Goal: Task Accomplishment & Management: Manage account settings

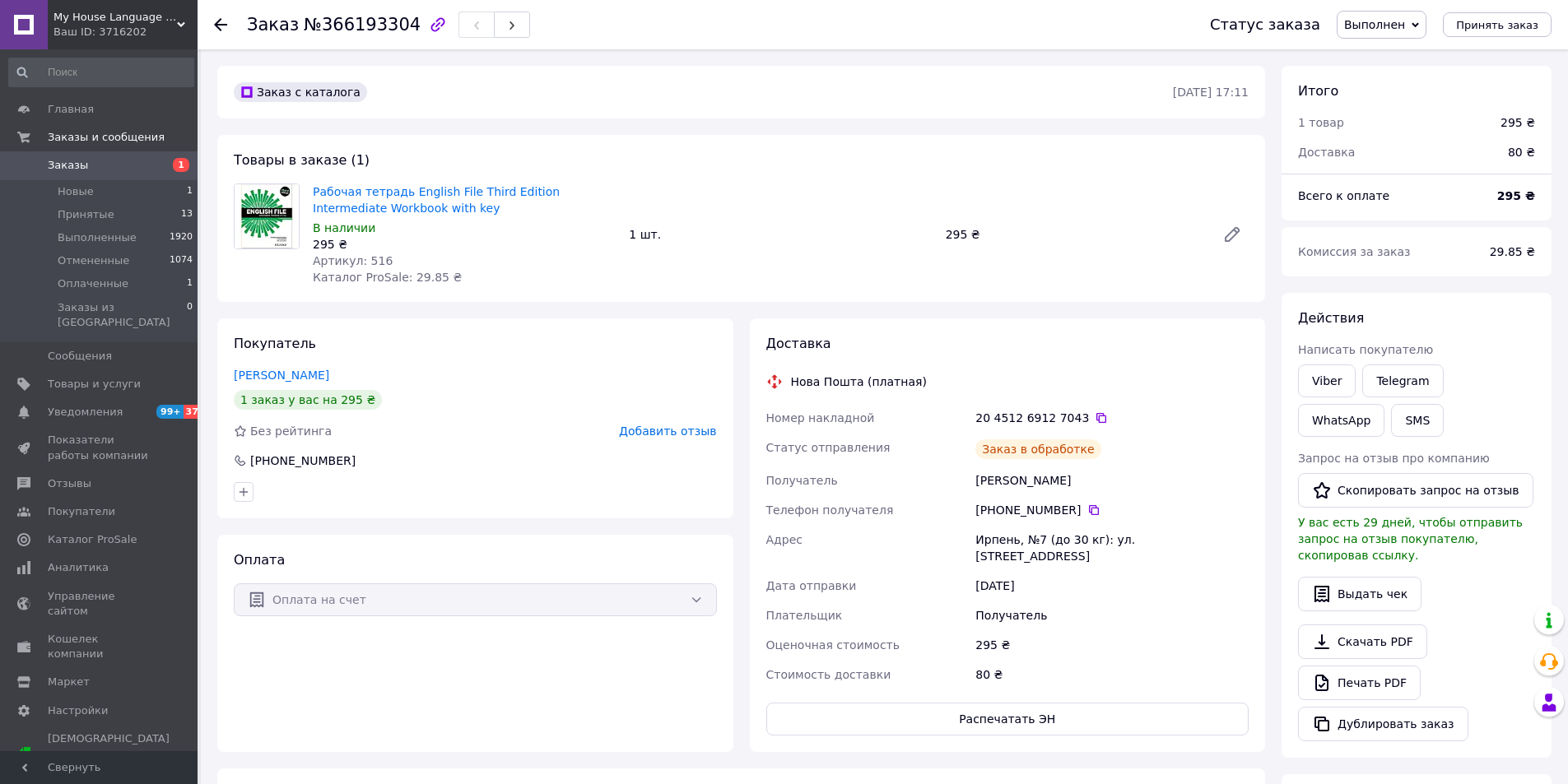
click at [101, 169] on span "Заказы" at bounding box center [100, 165] width 104 height 15
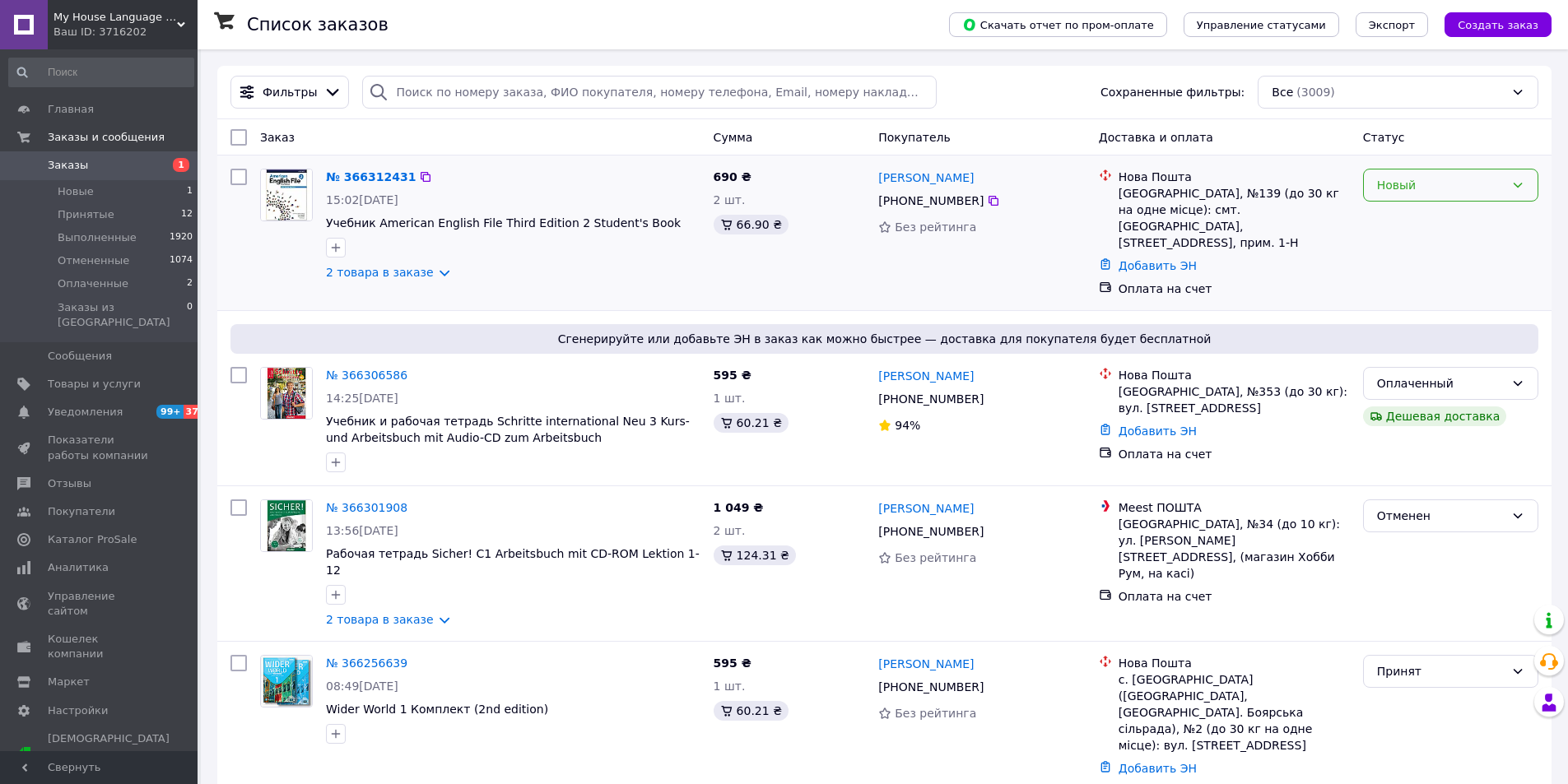
click at [1421, 187] on div "Новый" at bounding box center [1441, 185] width 127 height 18
click at [1425, 225] on li "Принят" at bounding box center [1450, 221] width 173 height 30
click at [383, 175] on link "№ 366312431" at bounding box center [366, 177] width 81 height 13
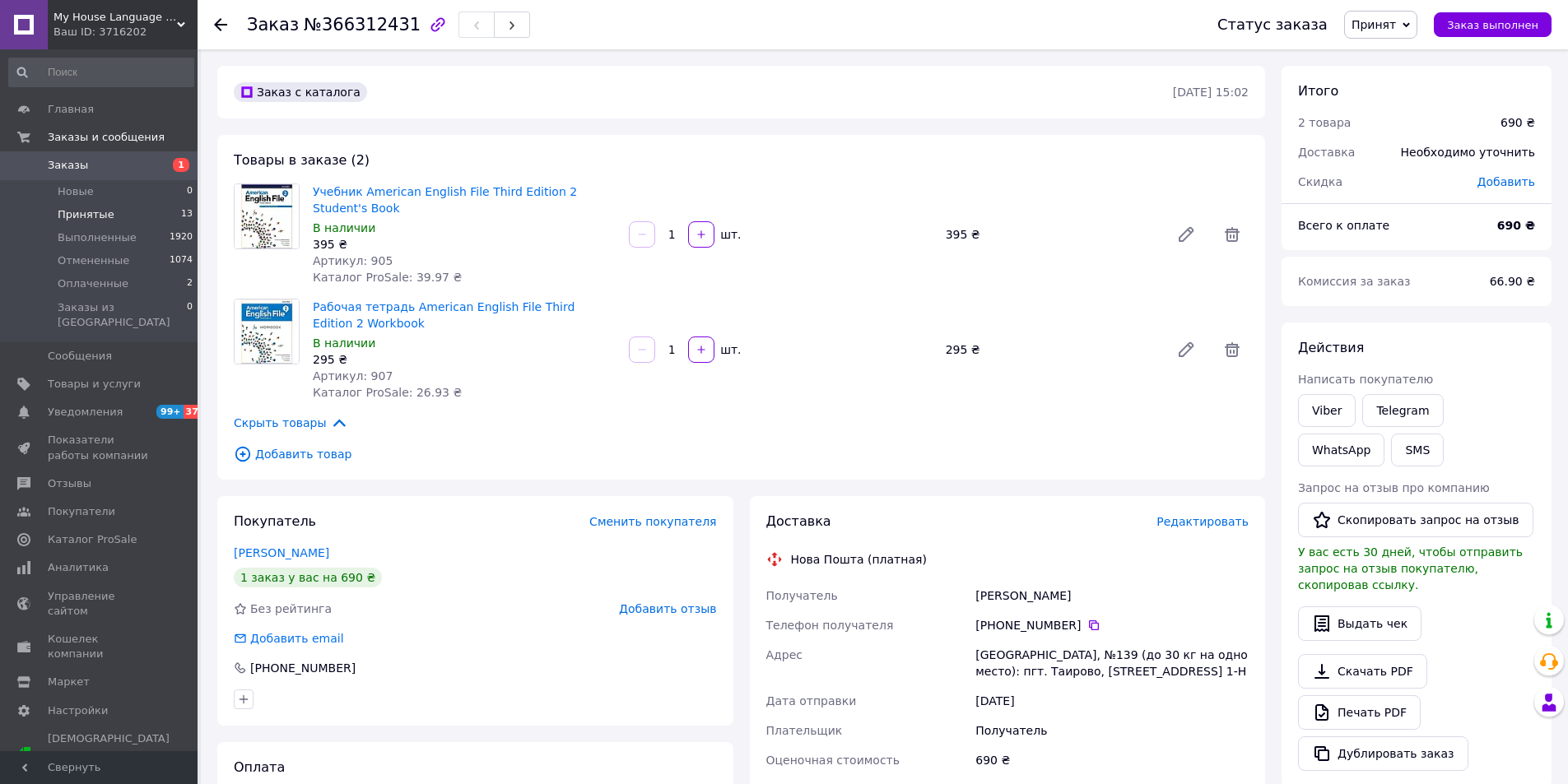
click at [124, 213] on li "Принятые 13" at bounding box center [101, 214] width 202 height 23
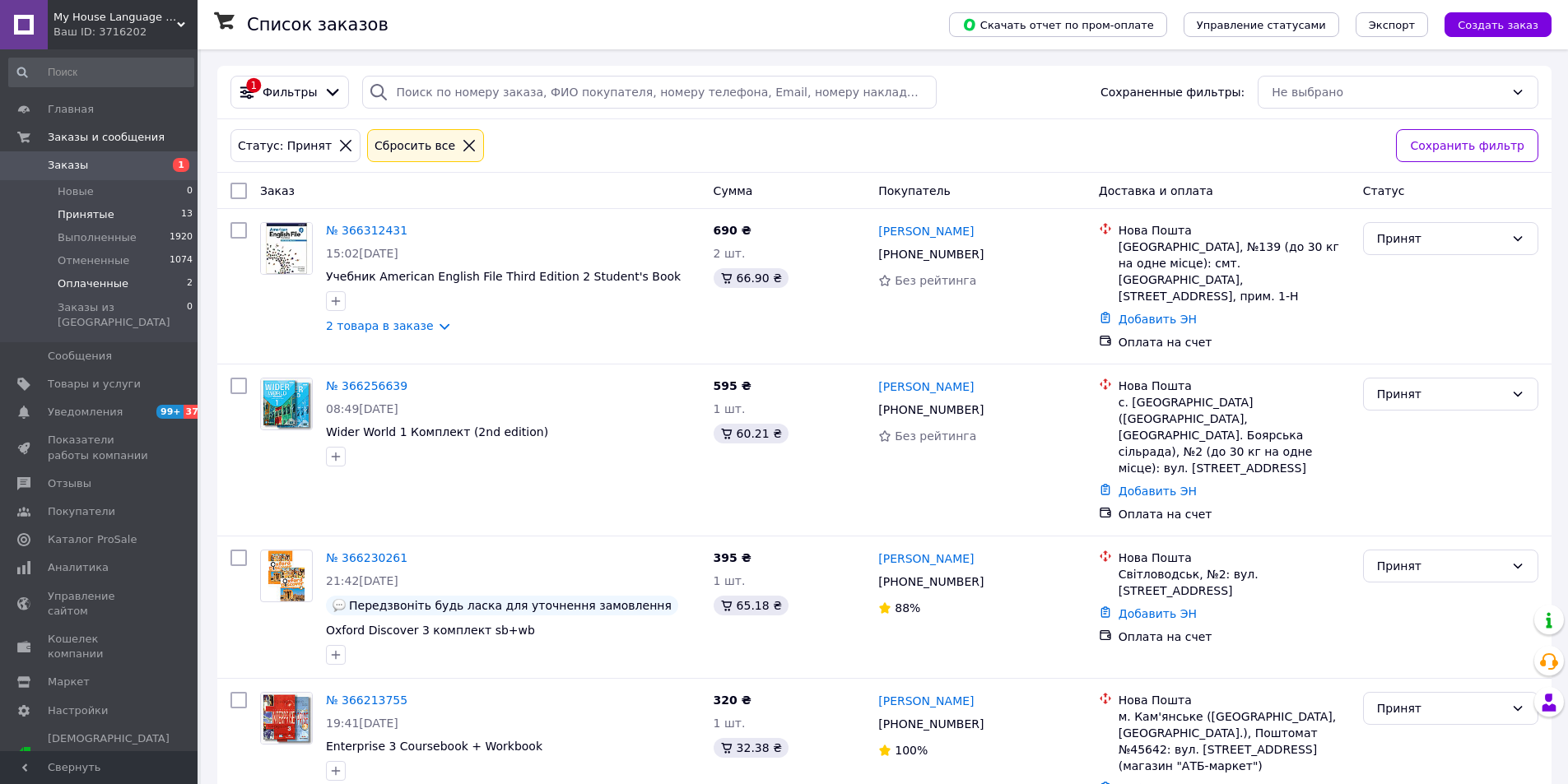
click at [126, 281] on li "Оплаченные 2" at bounding box center [101, 283] width 202 height 23
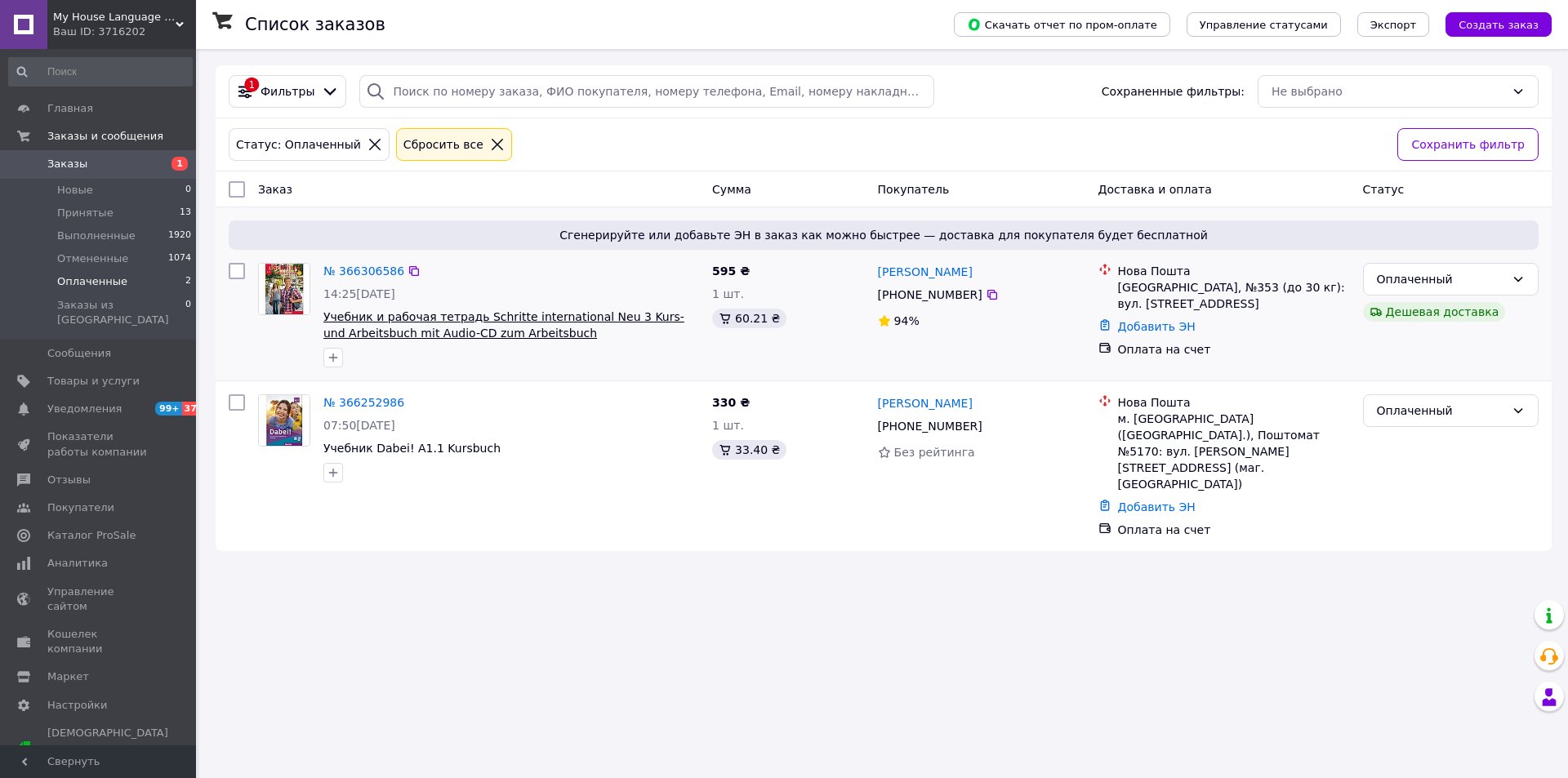
drag, startPoint x: 470, startPoint y: 302, endPoint x: 483, endPoint y: 310, distance: 15.3
click at [483, 312] on div "№ 366306586 14:25, 12.10.2025 Учебник и рабочая тетрадь Schritte international …" at bounding box center [511, 315] width 389 height 117
click at [486, 287] on div "14:25[DATE]" at bounding box center [511, 294] width 375 height 16
drag, startPoint x: 473, startPoint y: 300, endPoint x: 481, endPoint y: 308, distance: 11.3
click at [481, 308] on div "№ 366306586 14:25, 12.10.2025 Учебник и рабочая тетрадь Schritte international …" at bounding box center [511, 315] width 389 height 117
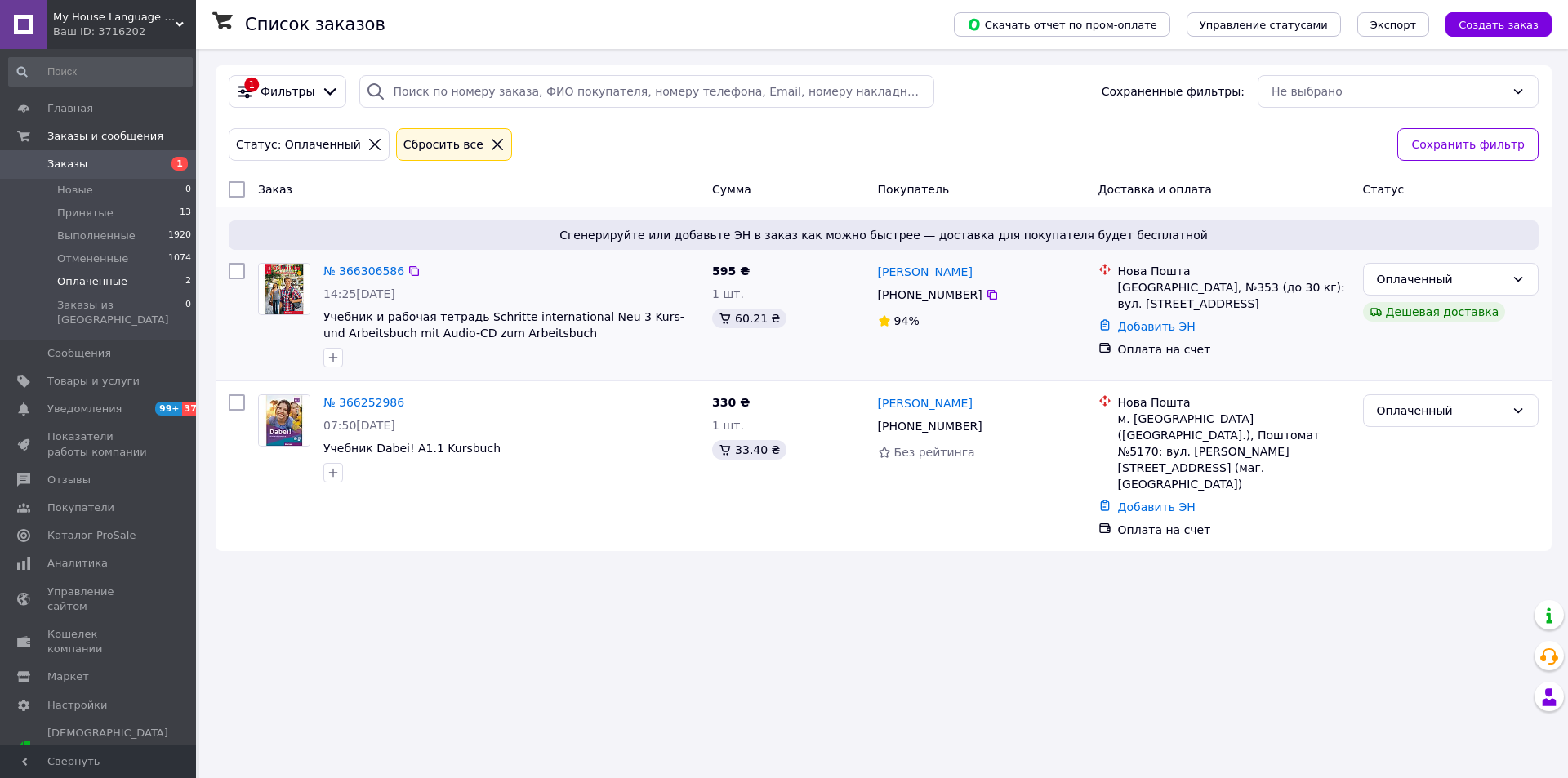
click at [498, 295] on div "14:25[DATE]" at bounding box center [511, 294] width 375 height 16
drag, startPoint x: 476, startPoint y: 307, endPoint x: 573, endPoint y: 317, distance: 97.5
click at [573, 317] on div "№ 366306586 14:25, 12.10.2025 Учебник и рабочая тетрадь Schritte international …" at bounding box center [511, 315] width 389 height 117
drag, startPoint x: 473, startPoint y: 300, endPoint x: 593, endPoint y: 322, distance: 122.0
click at [600, 322] on div "№ 366306586 14:25, 12.10.2025 Учебник и рабочая тетрадь Schritte international …" at bounding box center [511, 315] width 389 height 117
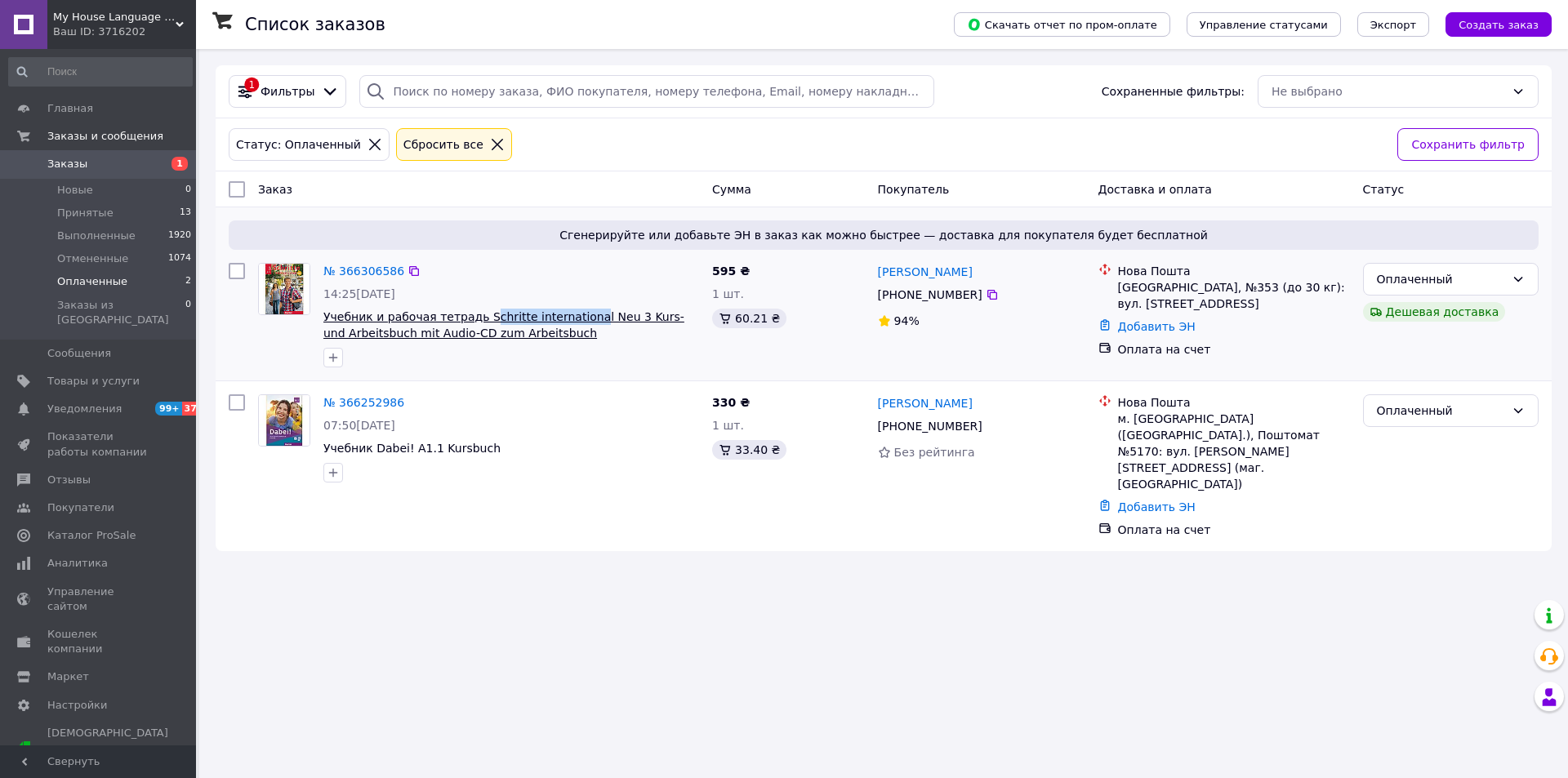
copy div "Учебник и рабочая тетрадь Schritte international Neu"
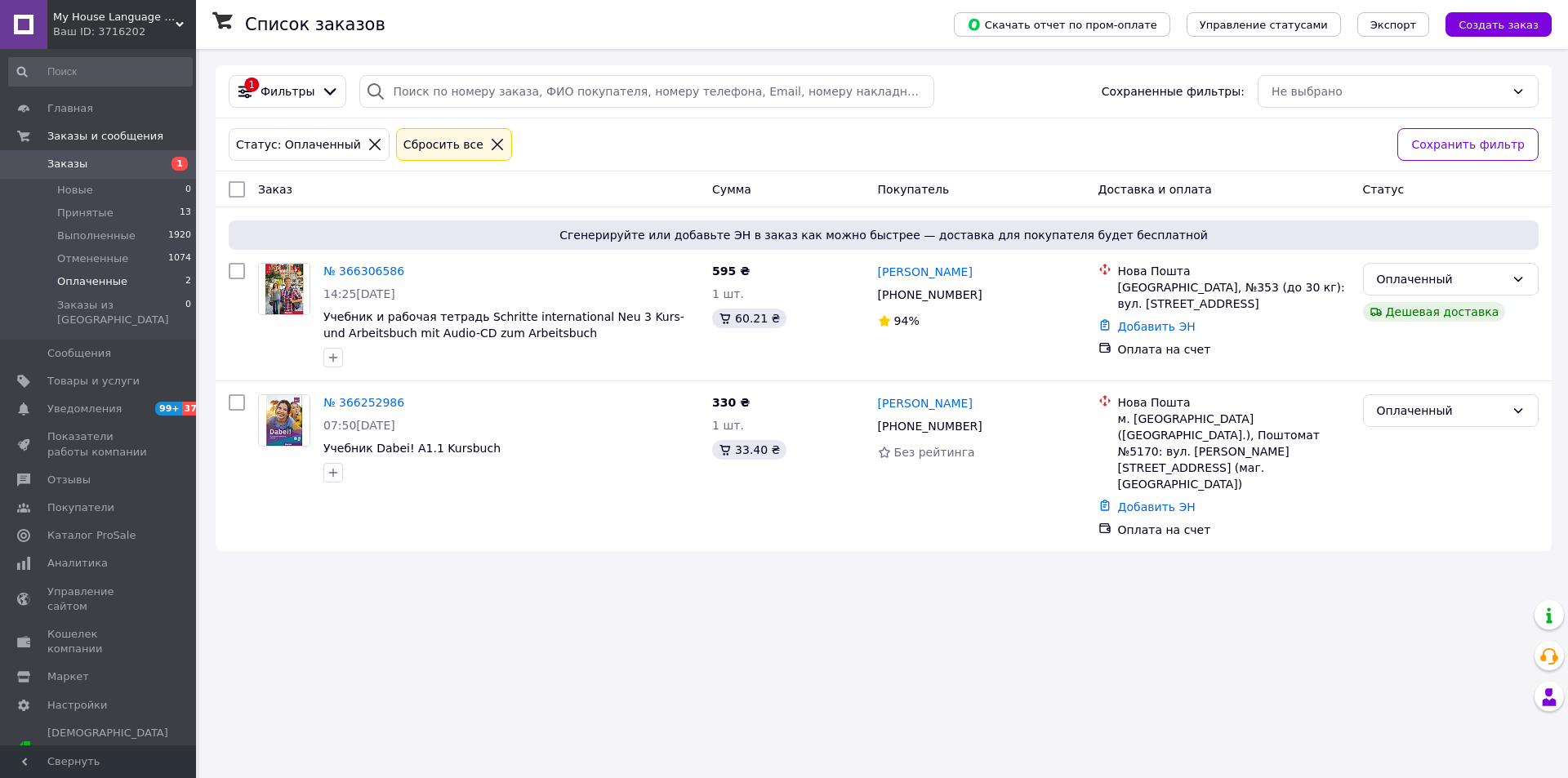
click at [384, 573] on div "Список заказов Скачать отчет по пром-оплате Управление статусами Экспорт Создат…" at bounding box center [883, 389] width 1368 height 778
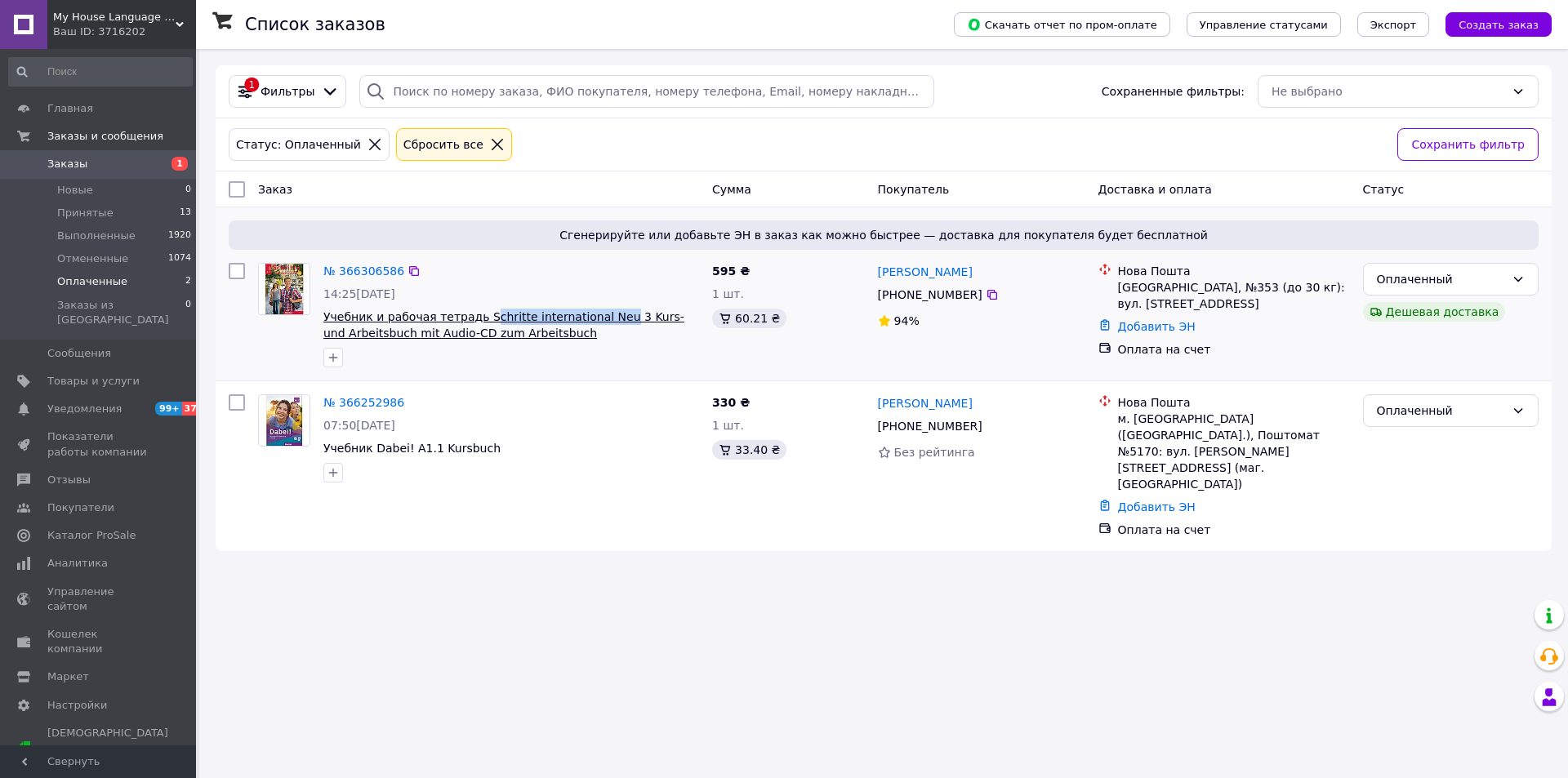
drag, startPoint x: 476, startPoint y: 306, endPoint x: 600, endPoint y: 320, distance: 124.8
click at [600, 320] on div "№ 366306586 14:25, 12.10.2025 Учебник и рабочая тетрадь Schritte international …" at bounding box center [511, 315] width 389 height 117
copy span "chritte international Neu"
click at [104, 167] on span "Заказы" at bounding box center [99, 164] width 103 height 15
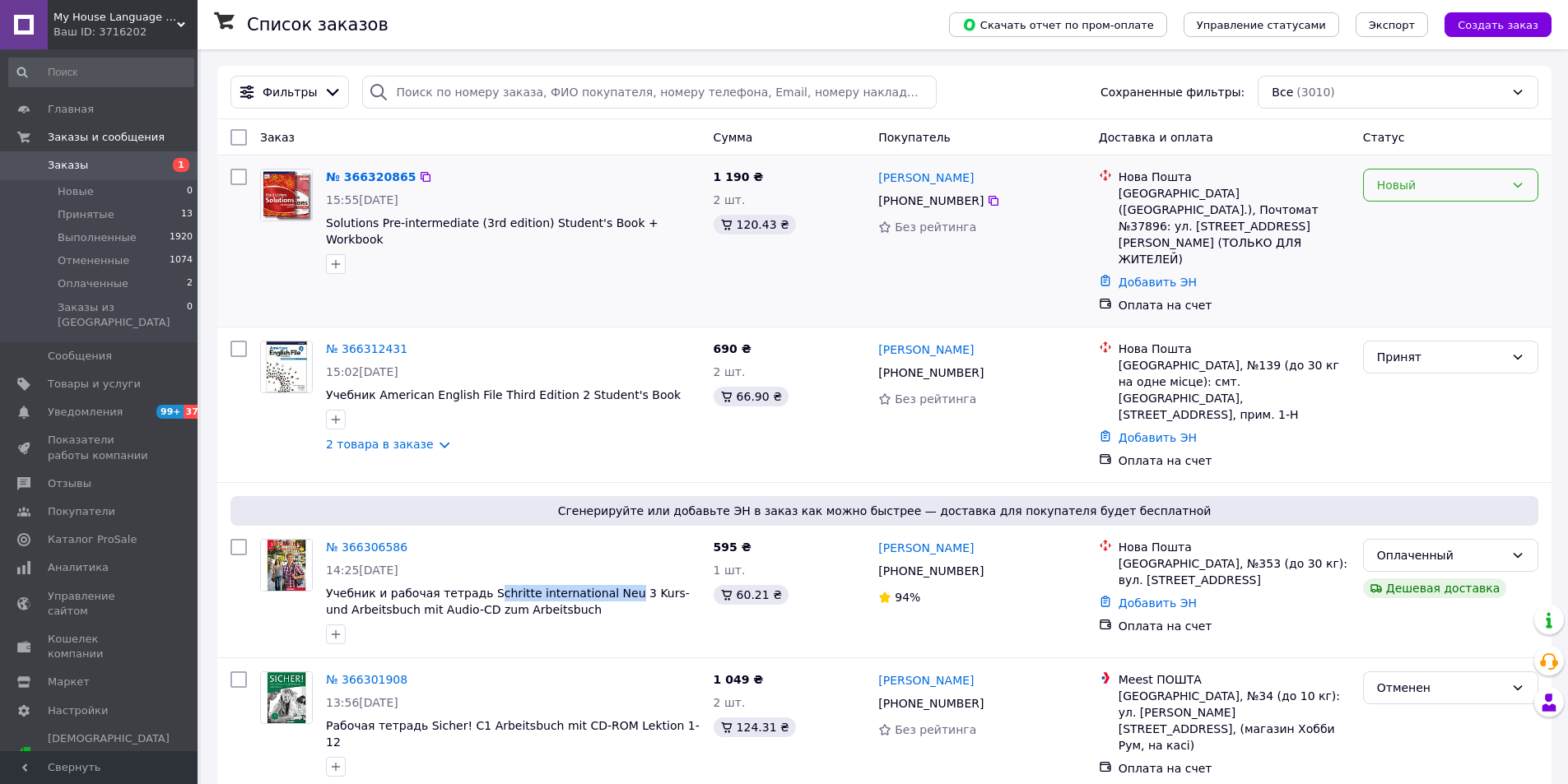
click at [1441, 187] on div "Новый" at bounding box center [1441, 185] width 127 height 18
click at [1439, 223] on li "Принят" at bounding box center [1450, 221] width 173 height 30
click at [147, 160] on span "Заказы" at bounding box center [100, 165] width 104 height 15
click at [92, 164] on span "Заказы" at bounding box center [100, 165] width 104 height 15
click at [339, 257] on icon "button" at bounding box center [336, 264] width 13 height 13
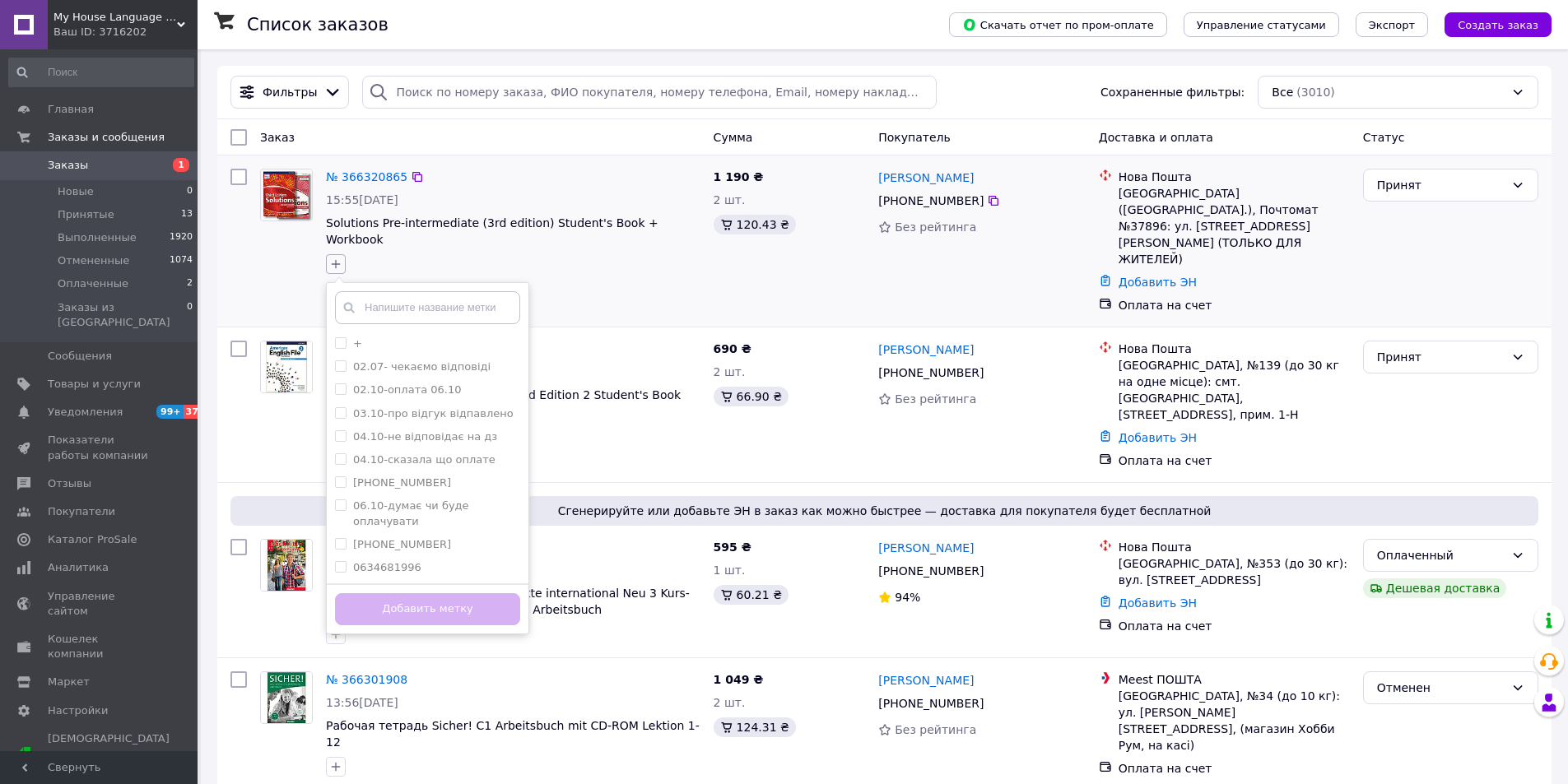
click at [339, 257] on icon "button" at bounding box center [336, 264] width 13 height 13
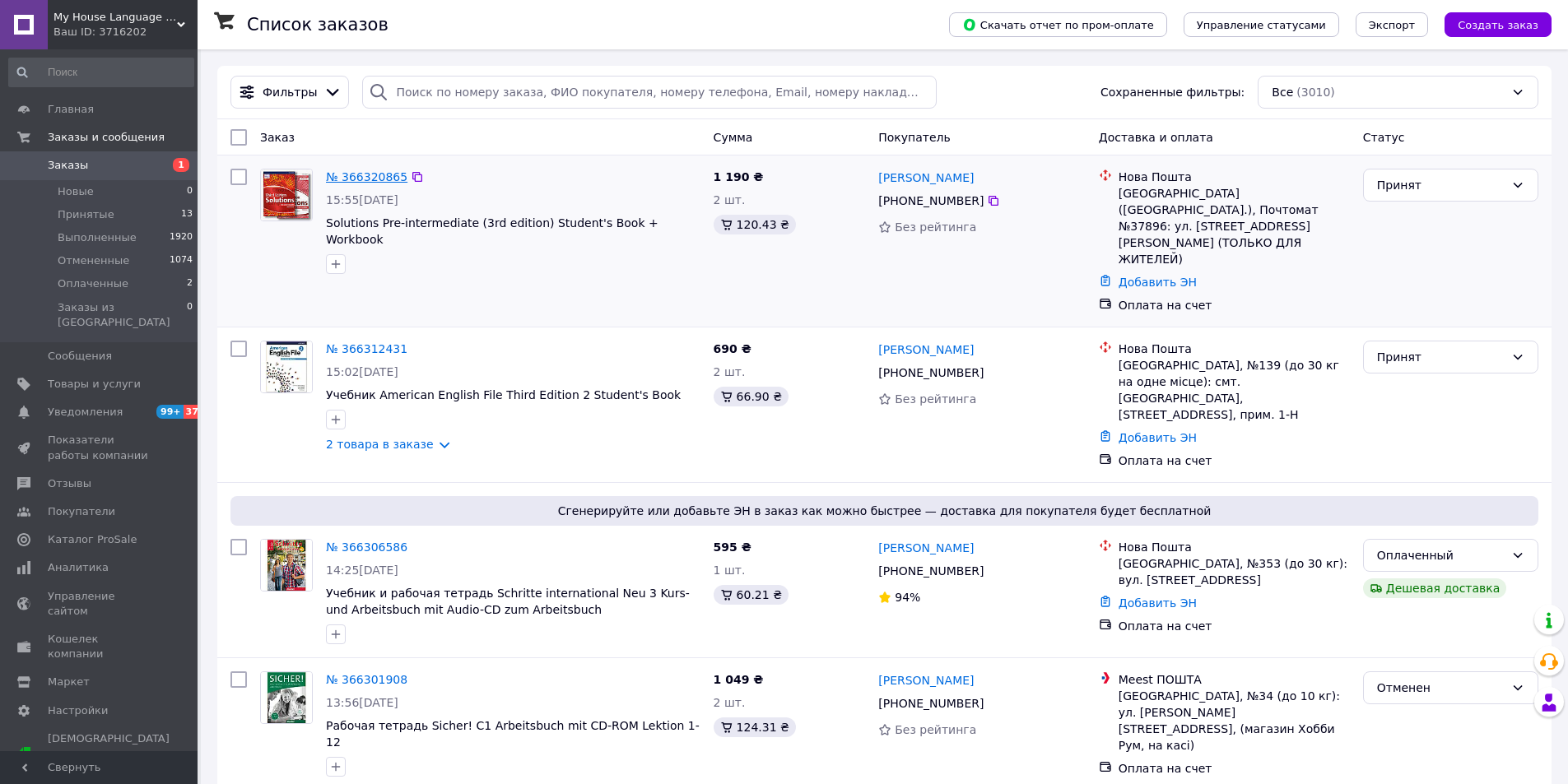
click at [349, 172] on link "№ 366320865" at bounding box center [366, 177] width 81 height 13
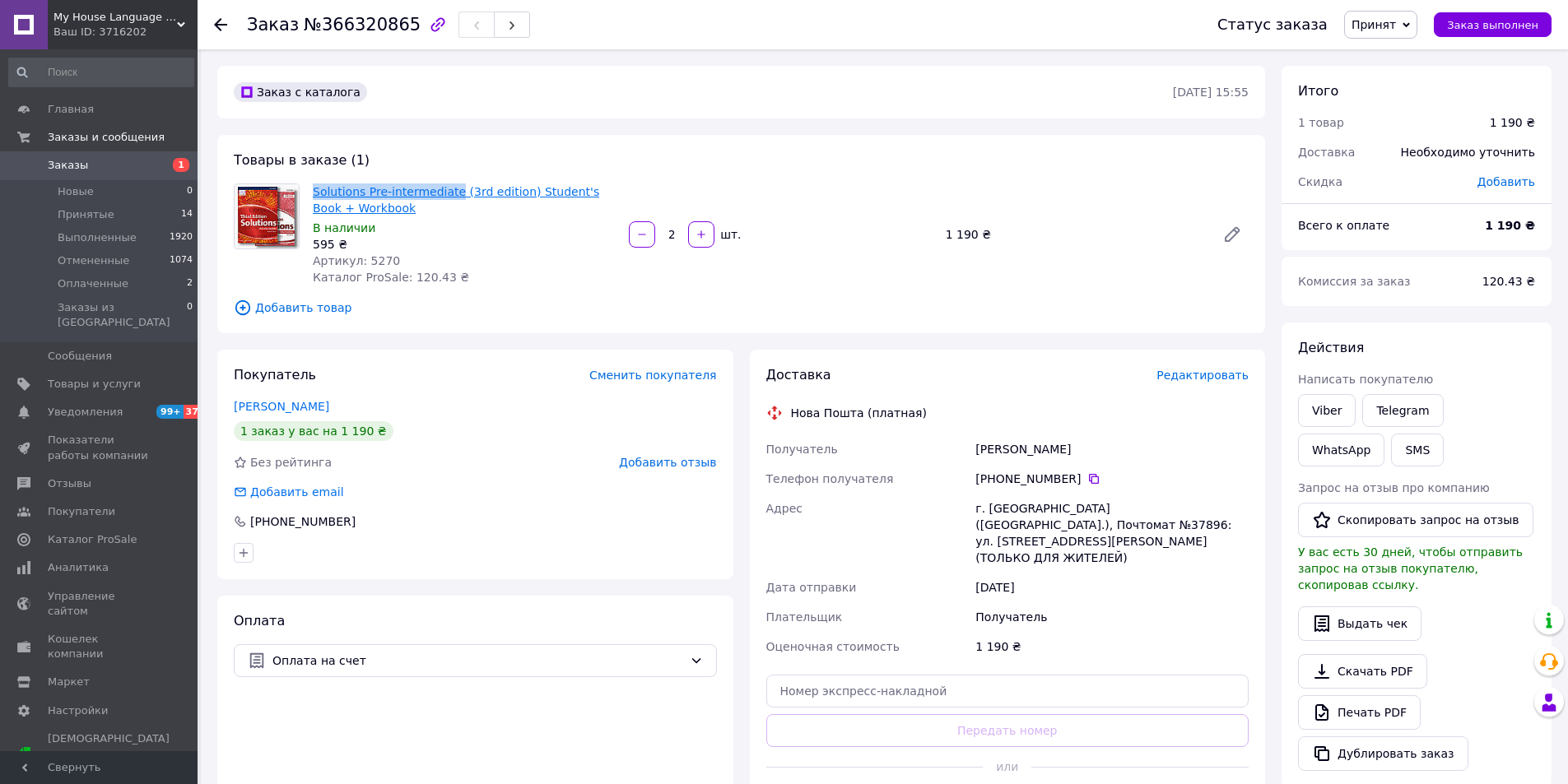
drag, startPoint x: 313, startPoint y: 181, endPoint x: 448, endPoint y: 193, distance: 135.5
click at [448, 193] on div "Solutions Pre-intermediate (3rd edition) Student's Book + Workbook В наличии 59…" at bounding box center [464, 234] width 316 height 109
copy link "Solutions Pre-intermediate"
click at [1396, 23] on span "Принят" at bounding box center [1373, 25] width 44 height 13
click at [1397, 105] on li "Оплаченный" at bounding box center [1388, 107] width 88 height 25
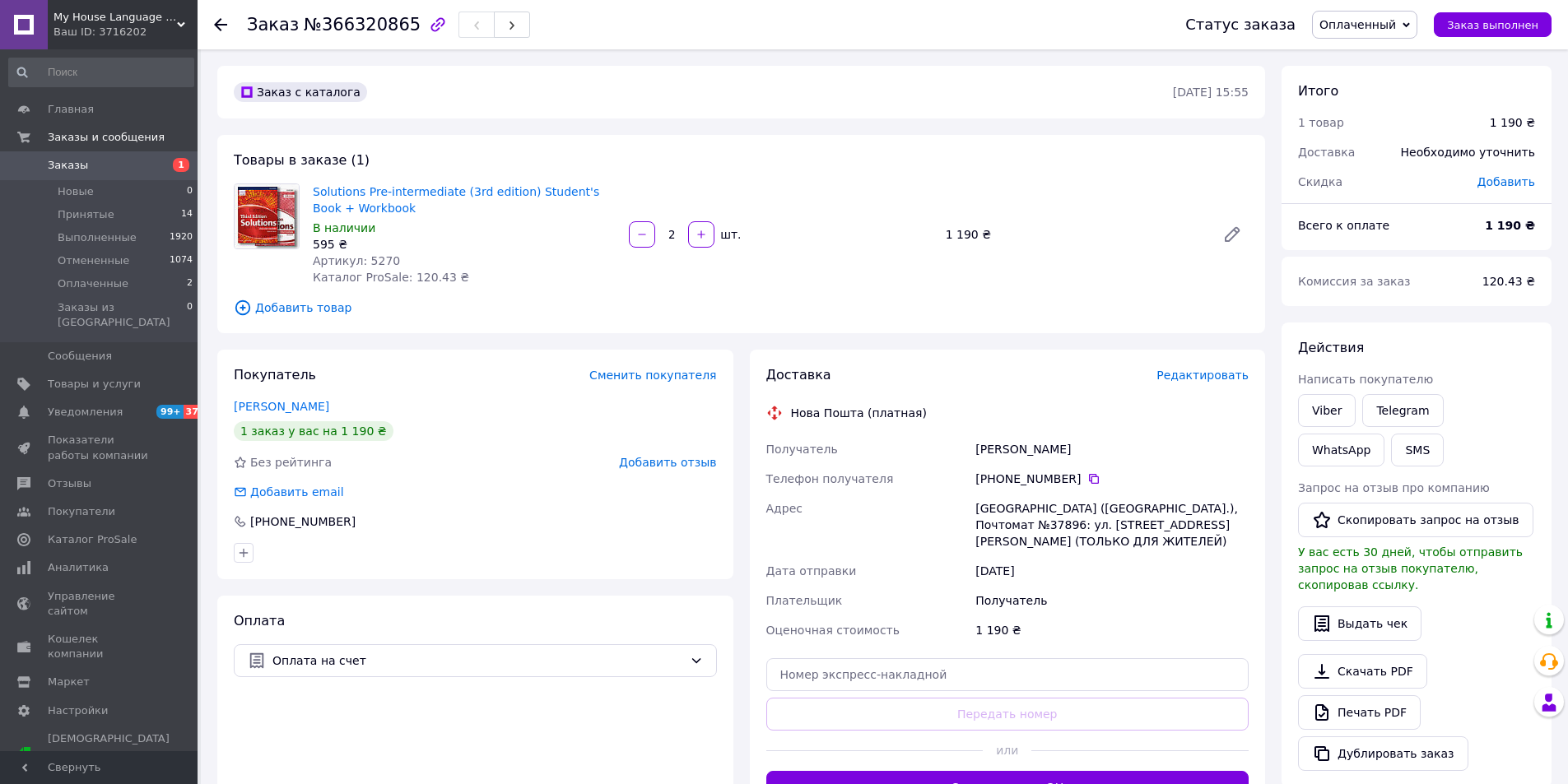
click at [90, 170] on span "Заказы" at bounding box center [100, 165] width 104 height 15
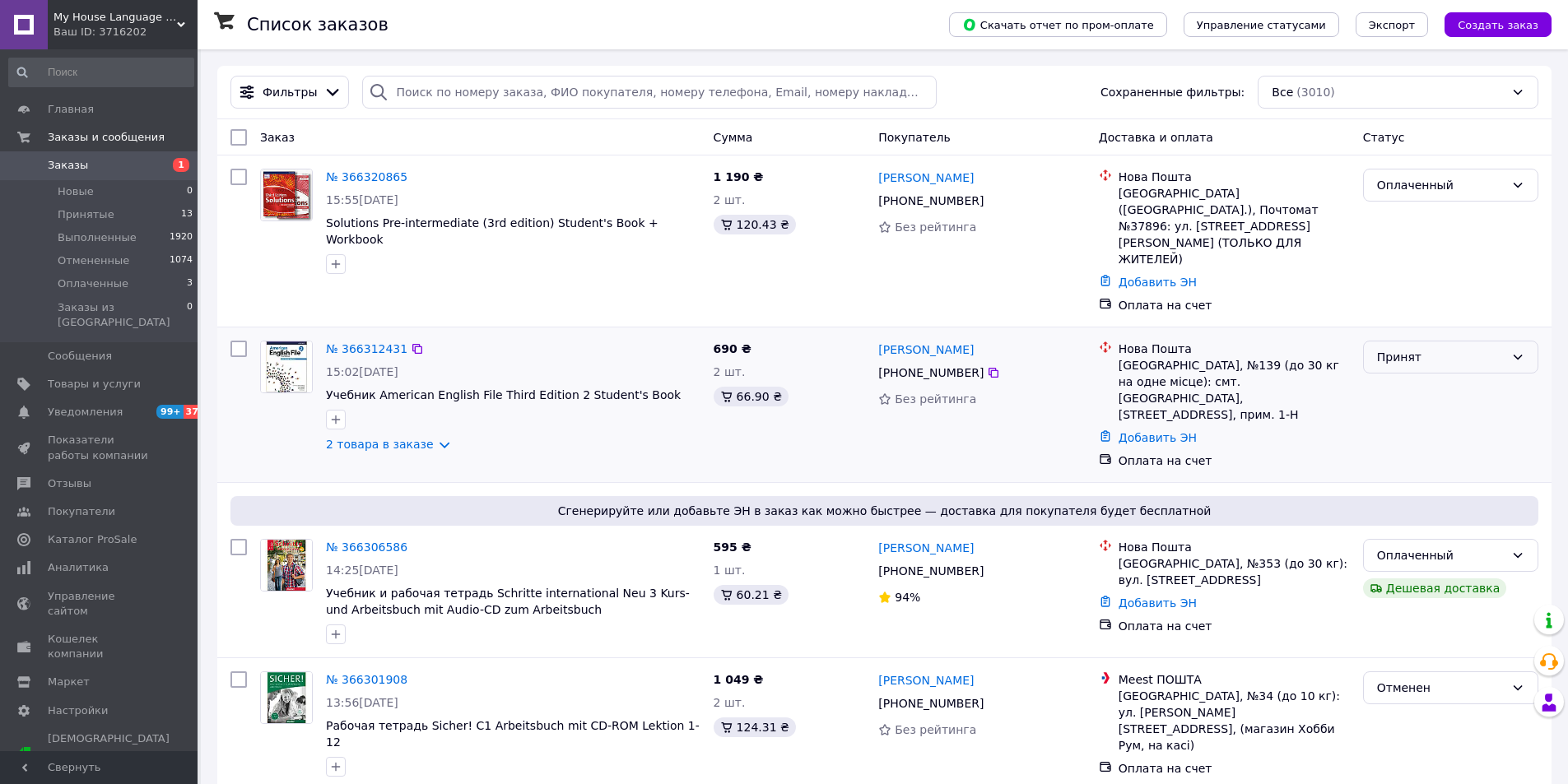
click at [1443, 348] on div "Принят" at bounding box center [1441, 357] width 127 height 18
click at [1425, 418] on li "Оплаченный" at bounding box center [1450, 420] width 173 height 30
click at [137, 168] on span "Заказы" at bounding box center [100, 165] width 104 height 15
click at [48, 163] on span "Заказы" at bounding box center [68, 165] width 41 height 15
click at [103, 164] on span "Заказы" at bounding box center [100, 165] width 104 height 15
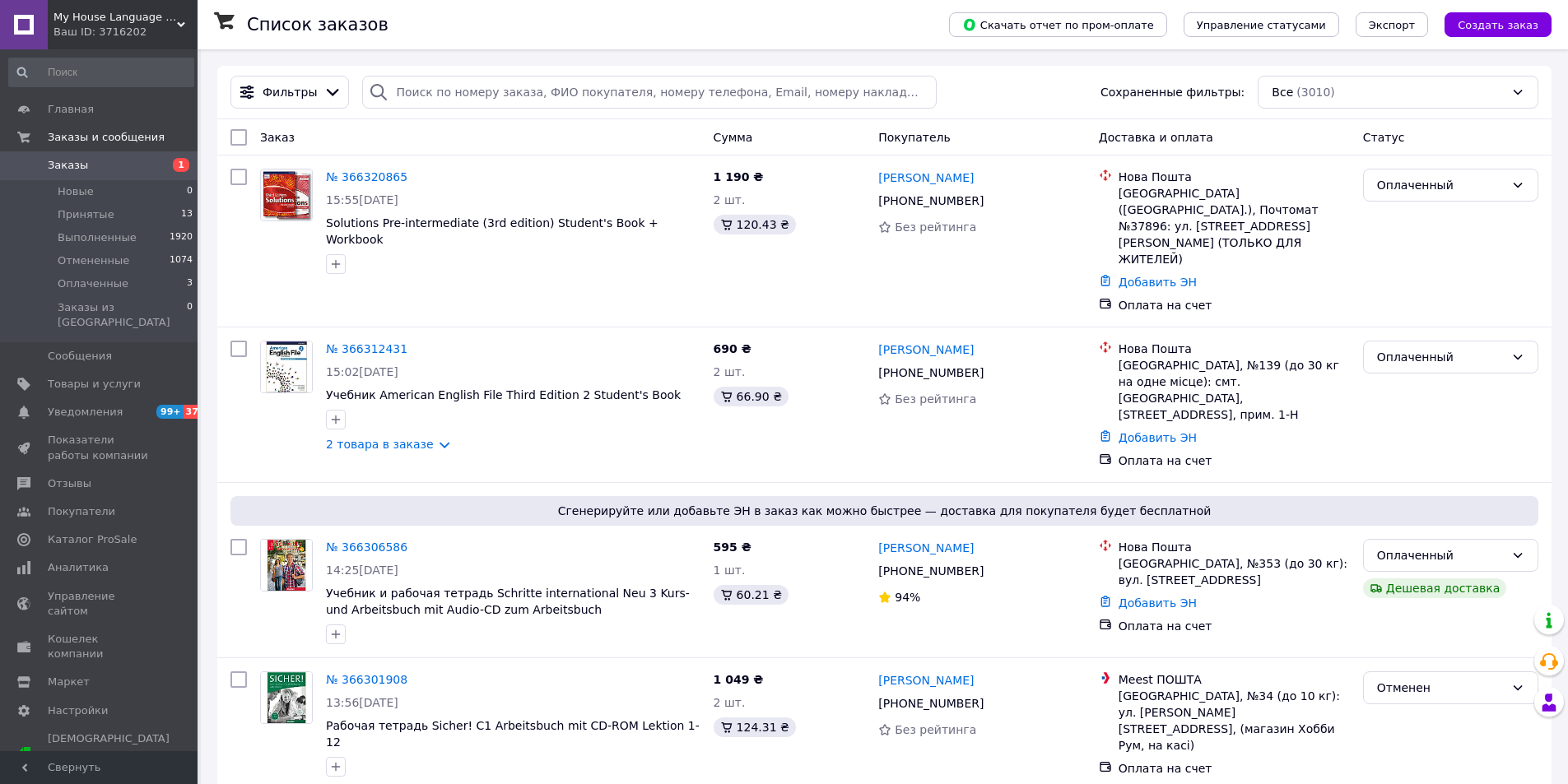
click at [103, 164] on span "Заказы" at bounding box center [100, 165] width 104 height 15
click at [149, 170] on span "Заказы" at bounding box center [100, 165] width 104 height 15
click at [103, 279] on span "Оплаченные" at bounding box center [92, 284] width 71 height 15
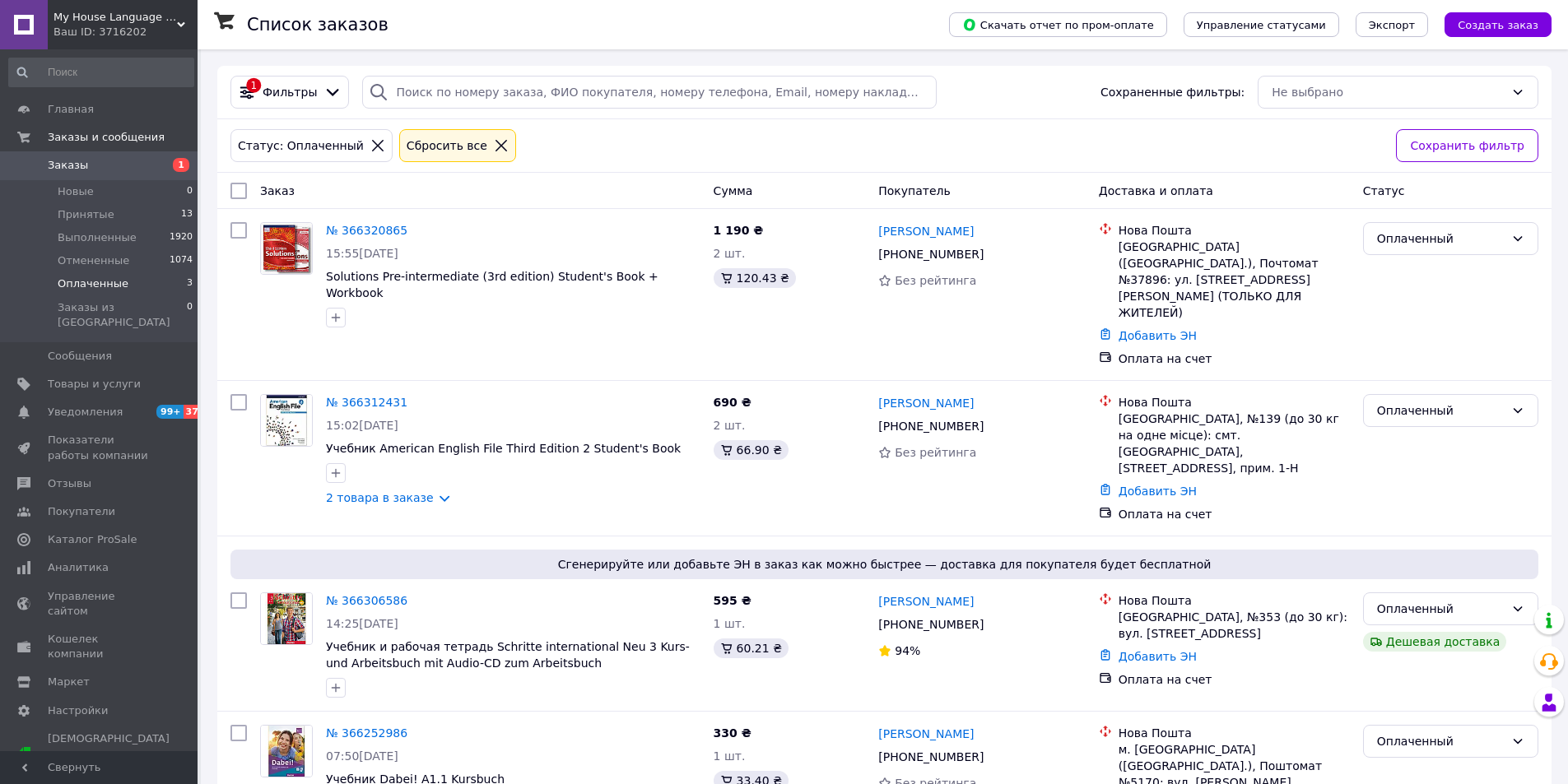
click at [473, 188] on div "Заказ" at bounding box center [481, 191] width 454 height 30
click at [130, 167] on span "Заказы" at bounding box center [100, 165] width 104 height 15
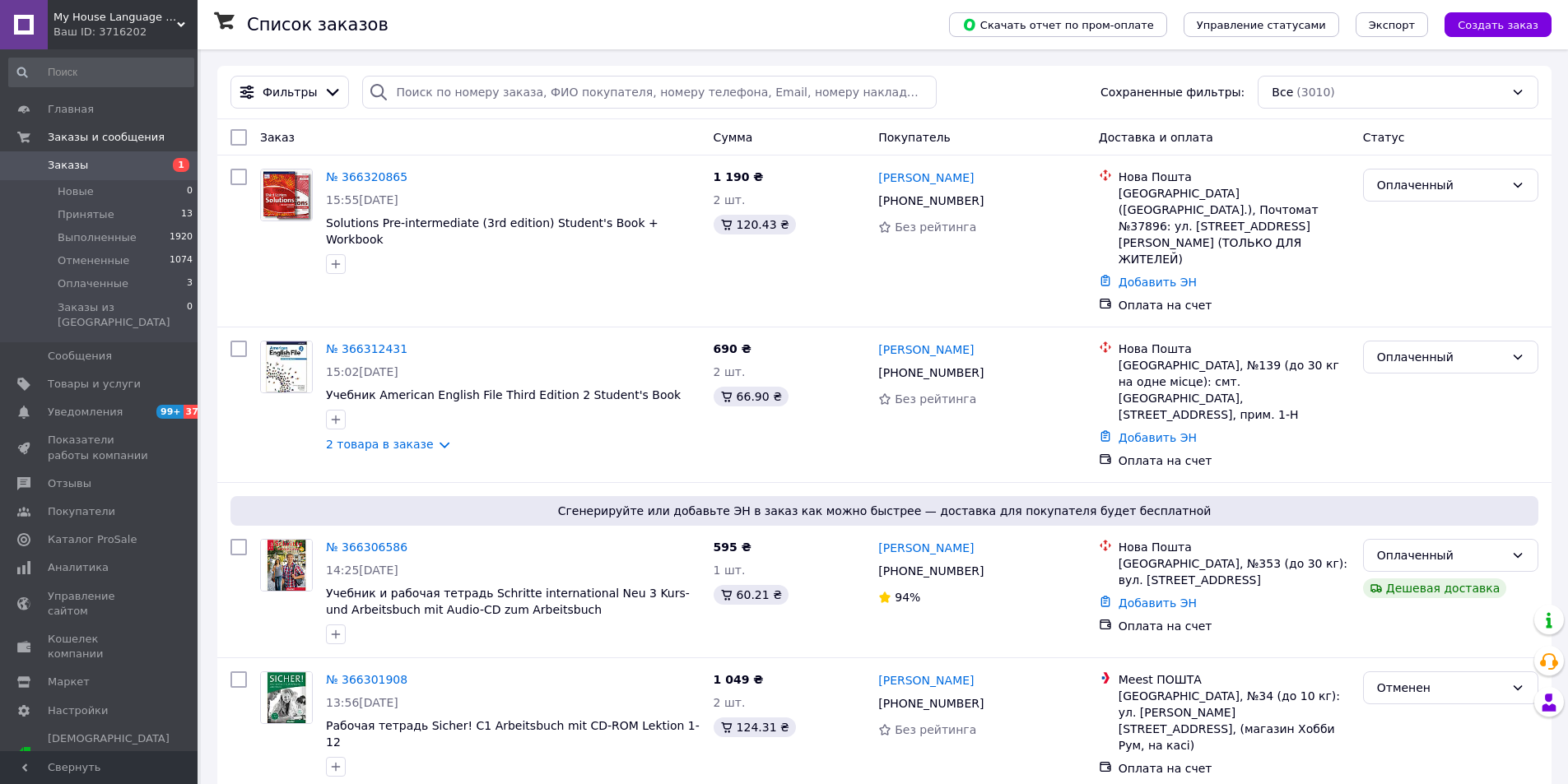
click at [130, 167] on span "Заказы" at bounding box center [100, 165] width 104 height 15
click at [129, 196] on li "Новые 0" at bounding box center [101, 191] width 202 height 23
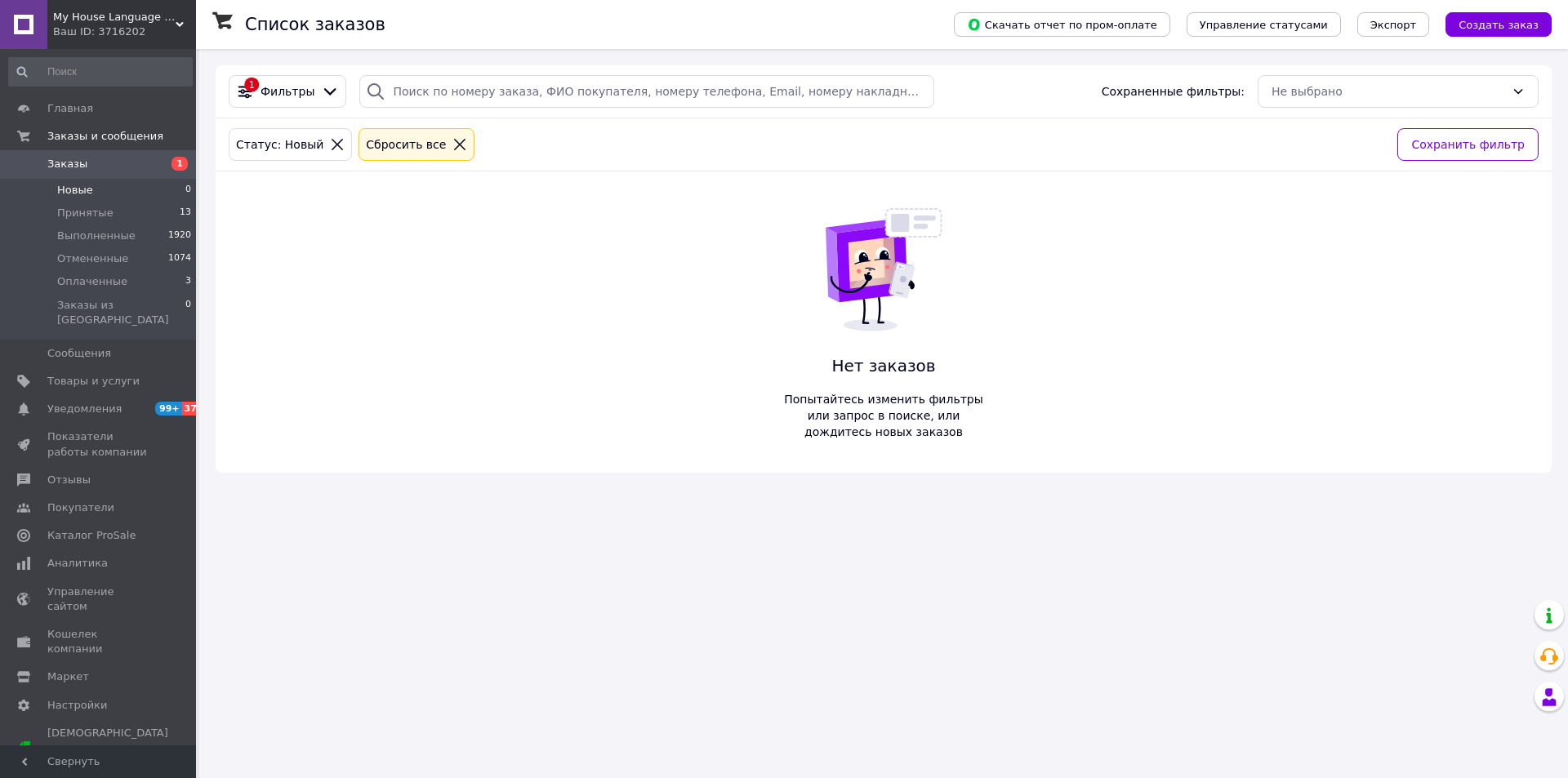
click at [110, 167] on span "Заказы" at bounding box center [99, 164] width 103 height 15
